Goal: Task Accomplishment & Management: Manage account settings

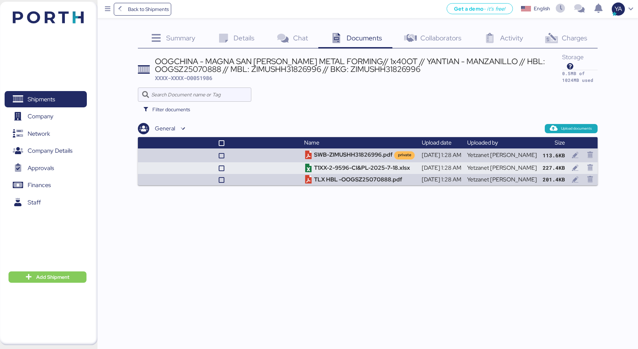
click at [204, 78] on span "XXXX-XXXX-O0051986" at bounding box center [183, 77] width 57 height 7
copy span "O0051986"
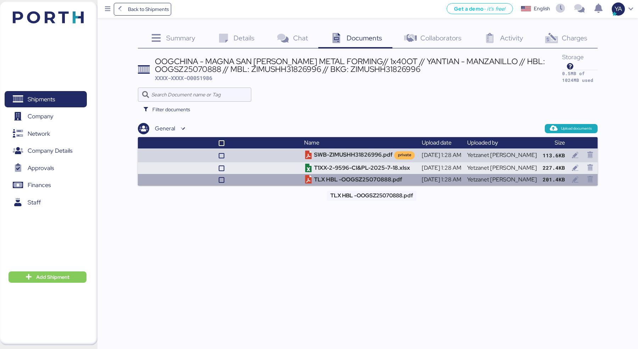
click at [334, 179] on td "TLX HBL -OOGSZ25070888.pdf" at bounding box center [359, 180] width 117 height 12
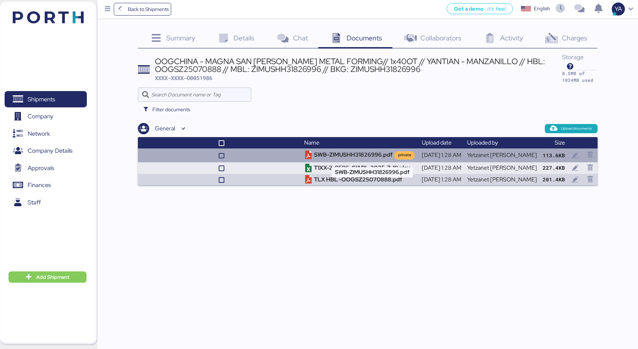
click at [352, 155] on td "SWB-ZIMUSHH31826996.pdf private" at bounding box center [359, 154] width 117 height 13
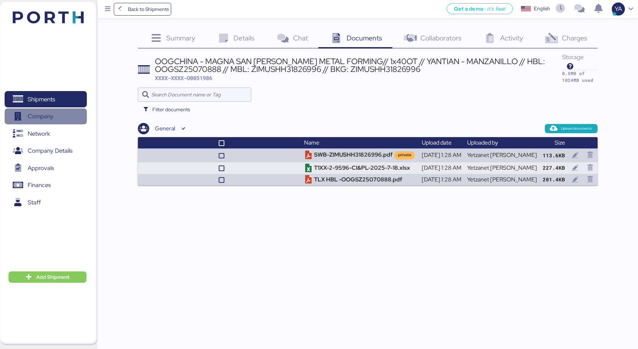
click at [63, 115] on span "Company" at bounding box center [45, 116] width 76 height 10
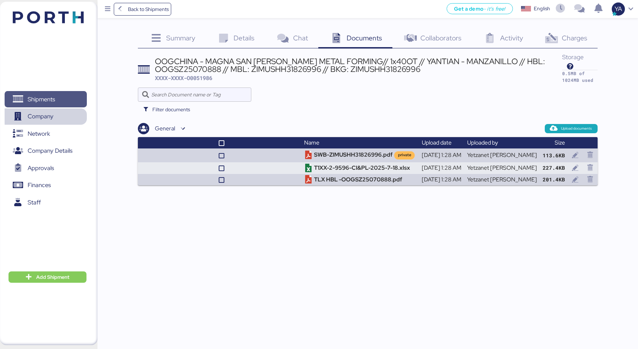
click at [63, 103] on span "Shipments" at bounding box center [45, 99] width 76 height 10
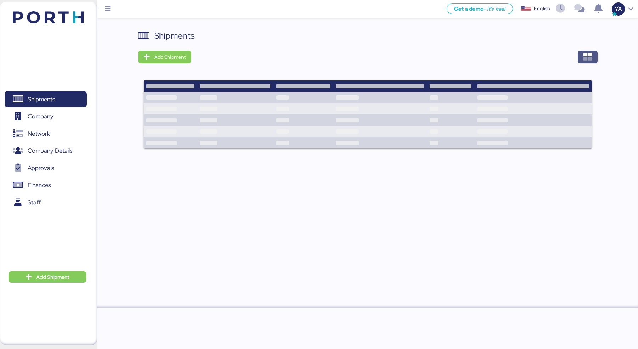
click at [584, 53] on icon "button" at bounding box center [587, 57] width 9 height 9
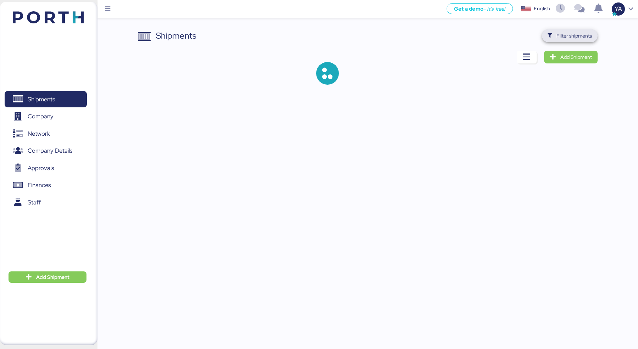
click at [565, 41] on span "Filter shipments" at bounding box center [570, 35] width 56 height 13
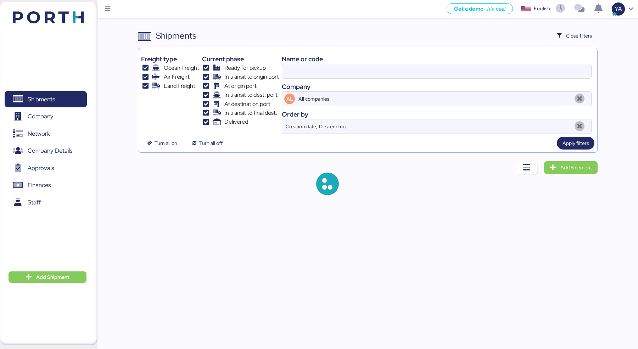
click at [446, 74] on input at bounding box center [436, 71] width 309 height 14
paste input "O0052024"
type input "O0052024"
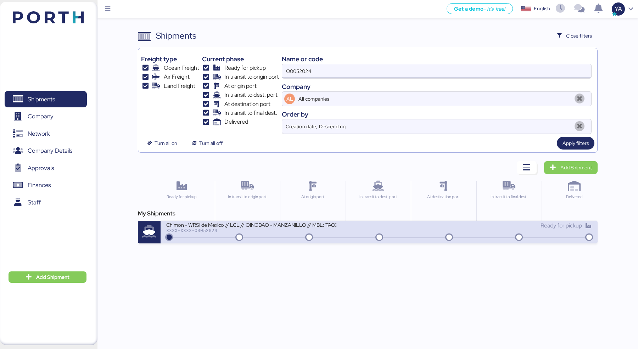
click at [382, 224] on div "Ready for pickup" at bounding box center [485, 225] width 213 height 9
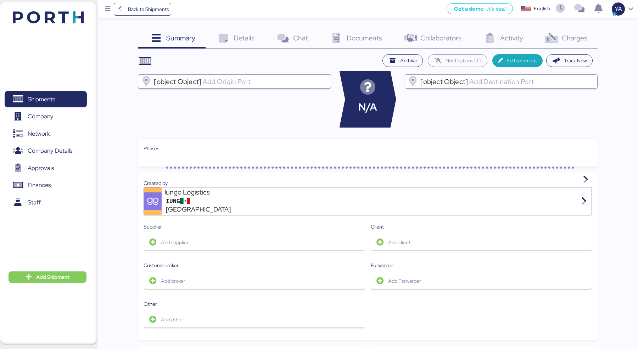
click at [558, 40] on icon at bounding box center [550, 38] width 15 height 10
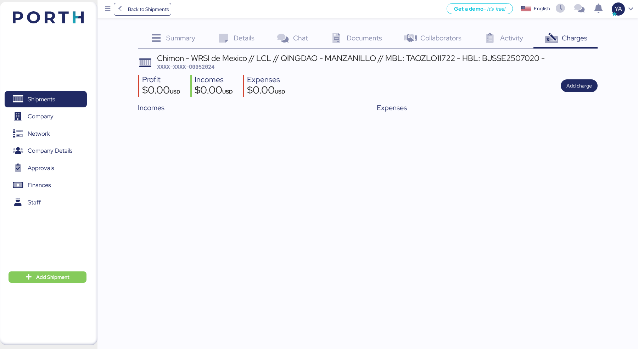
click at [554, 37] on icon at bounding box center [550, 38] width 15 height 10
click at [578, 84] on span "Add charge" at bounding box center [579, 85] width 26 height 9
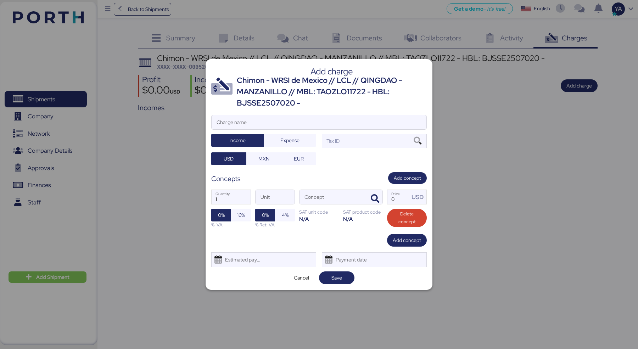
click at [260, 97] on div "Chimon - WRSI de Mexico // LCL // QINGDAO - MANZANILLO // MBL: TAOZLO11722 - HB…" at bounding box center [332, 92] width 190 height 34
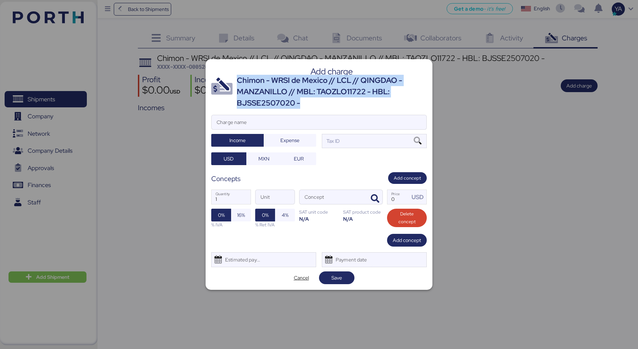
click at [260, 97] on div "Chimon - WRSI de Mexico // LCL // QINGDAO - MANZANILLO // MBL: TAOZLO11722 - HB…" at bounding box center [332, 92] width 190 height 34
copy div "Chimon - WRSI de Mexico // LCL // QINGDAO - MANZANILLO // MBL: TAOZLO11722 - HB…"
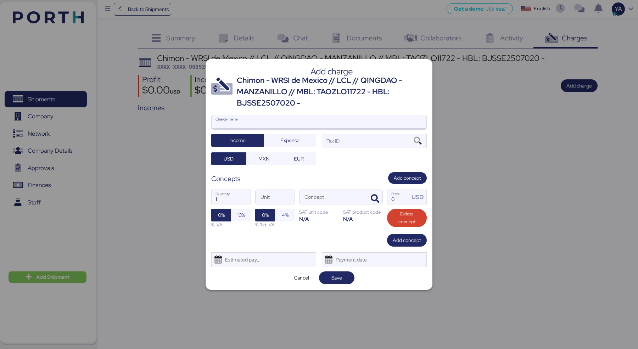
click at [288, 125] on input "Charge name" at bounding box center [318, 122] width 215 height 14
paste input "Chimon - WRSI de Mexico // LCL // QINGDAO - MANZANILLO // MBL: TAOZLO11722 - HB…"
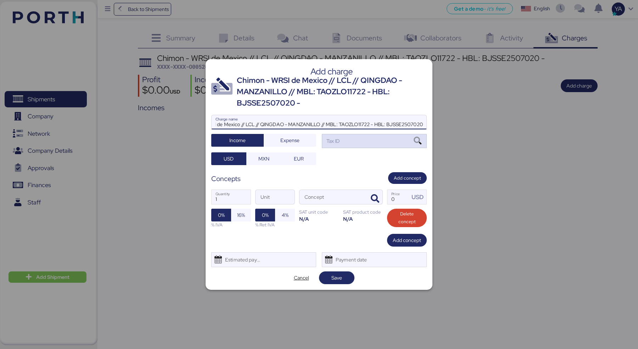
type input "Chimon - WRSI de Mexico // LCL // QINGDAO - MANZANILLO // MBL: TAOZLO11722 - HB…"
click at [372, 137] on div "Tax ID" at bounding box center [374, 141] width 105 height 14
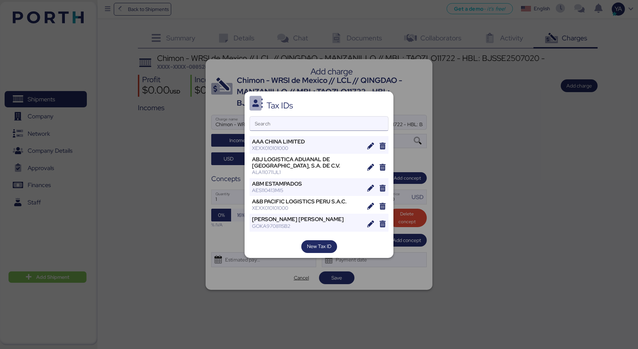
click at [356, 125] on input "Search" at bounding box center [319, 124] width 138 height 14
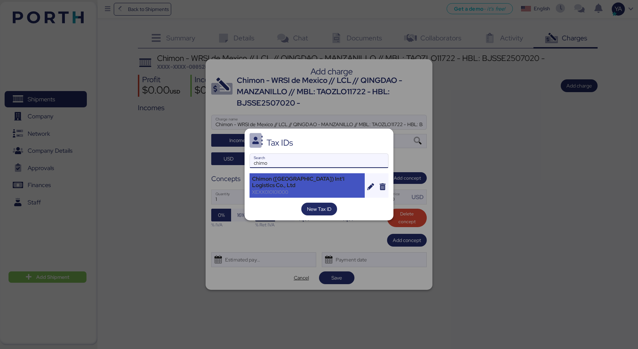
type input "chimo"
click at [312, 178] on div "Chimon ([GEOGRAPHIC_DATA]) Int'l Logistics Co., Ltd XEXX010101000" at bounding box center [306, 185] width 115 height 24
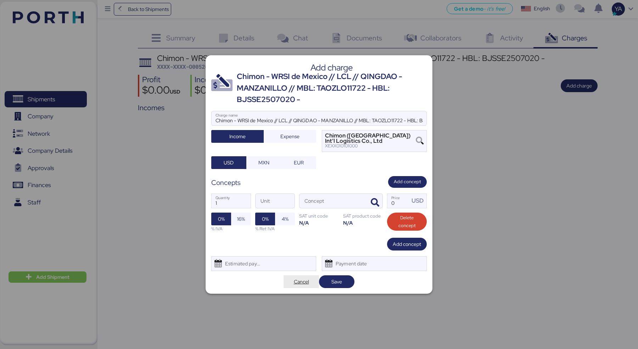
click at [294, 279] on span "Cancel" at bounding box center [301, 281] width 15 height 9
